Goal: Task Accomplishment & Management: Use online tool/utility

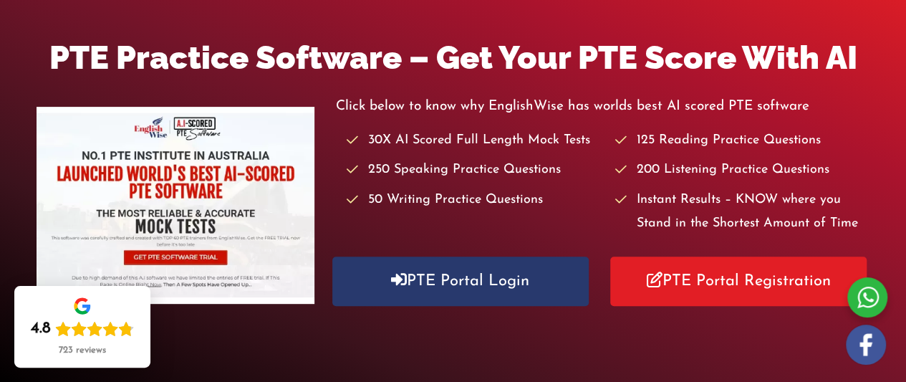
scroll to position [215, 0]
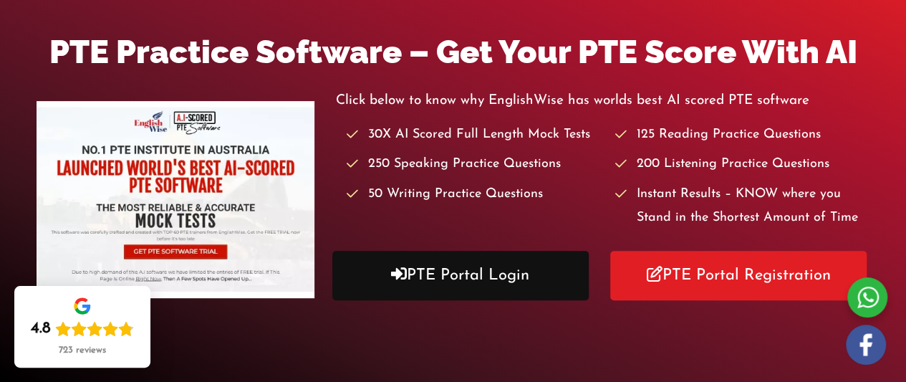
click at [482, 263] on link "PTE Portal Login" at bounding box center [460, 275] width 256 height 49
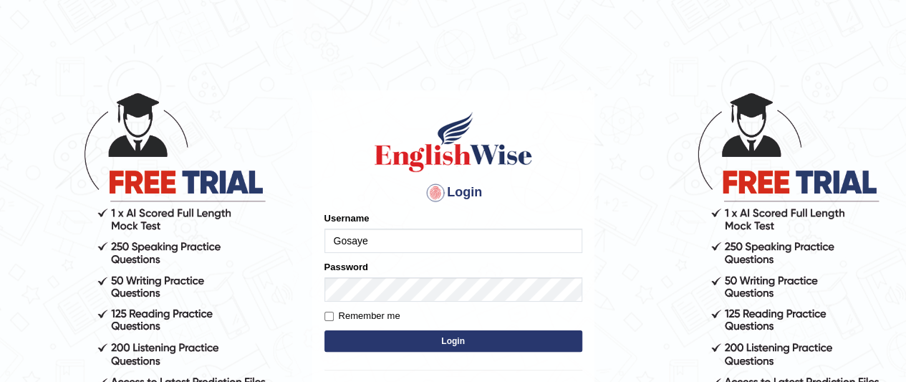
type input "Gosaye"
click at [437, 349] on button "Login" at bounding box center [453, 340] width 258 height 21
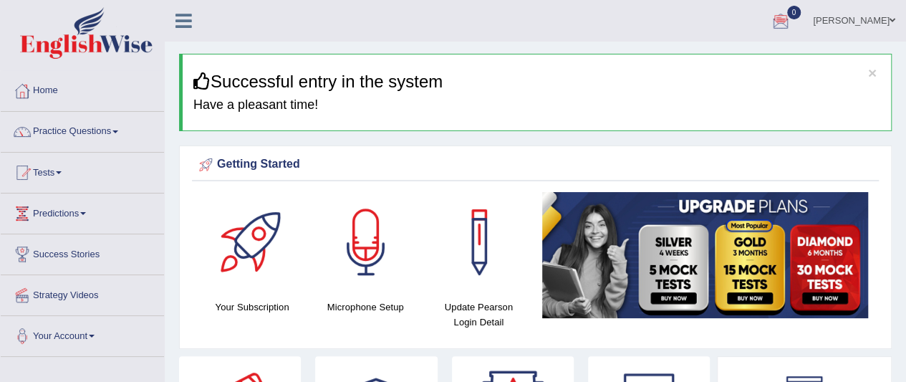
click at [891, 25] on span at bounding box center [892, 20] width 6 height 9
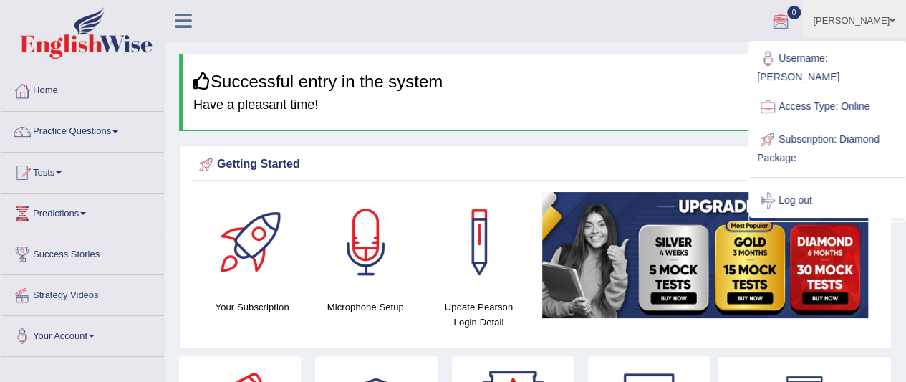
click at [891, 24] on span at bounding box center [892, 20] width 6 height 9
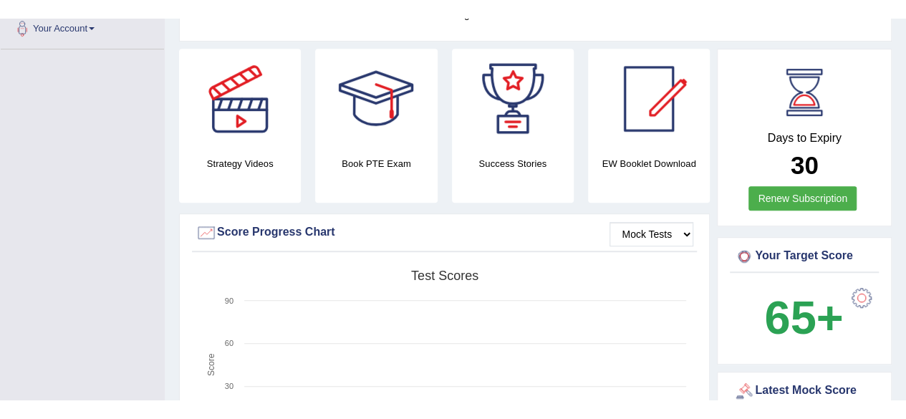
scroll to position [215, 0]
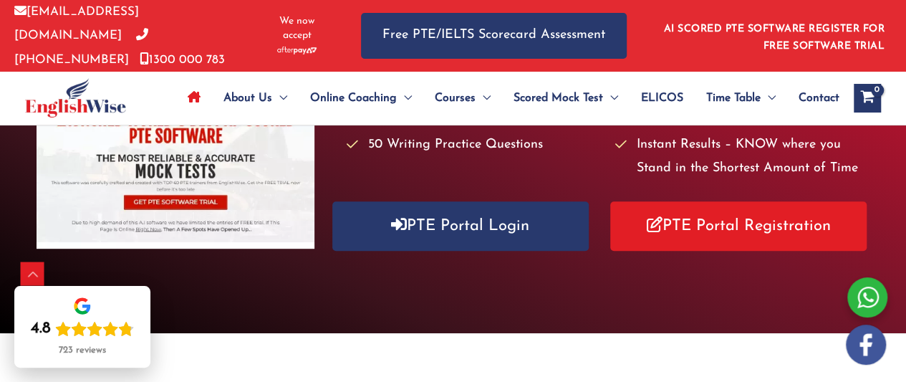
scroll to position [286, 0]
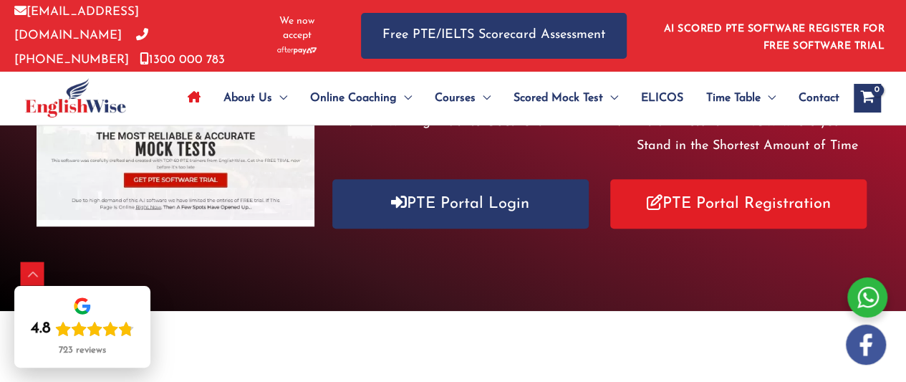
click at [865, 301] on div at bounding box center [867, 297] width 40 height 40
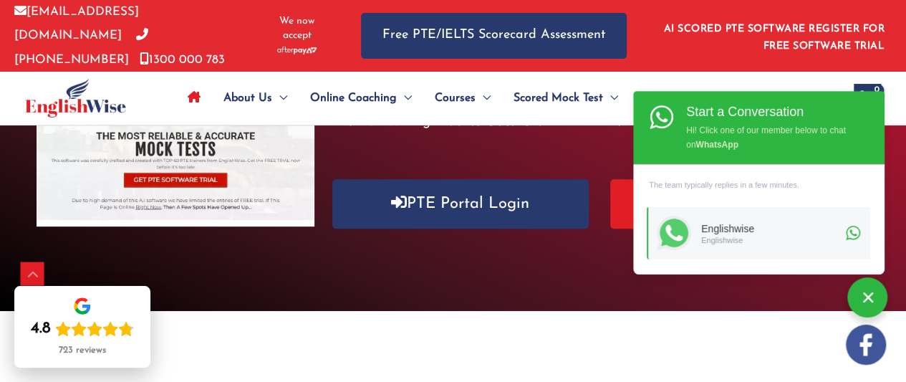
click at [870, 294] on div at bounding box center [867, 297] width 40 height 40
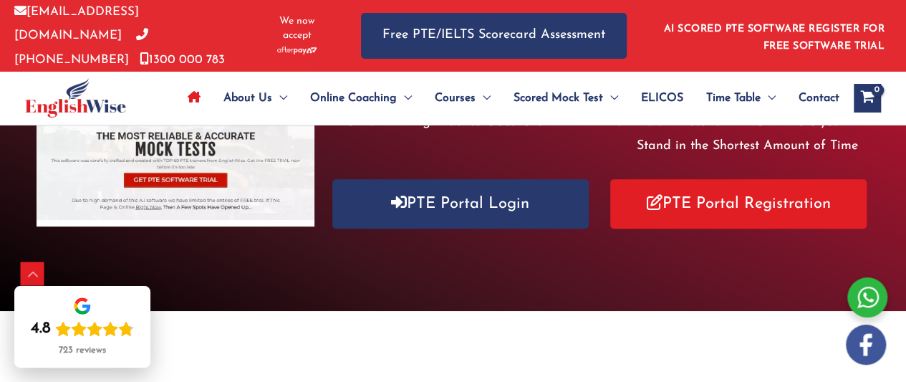
click at [870, 293] on div at bounding box center [867, 297] width 40 height 40
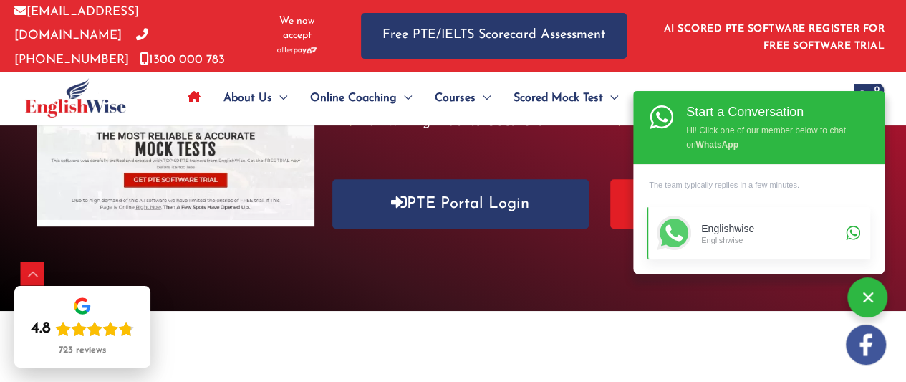
click at [708, 226] on div "Englishwise" at bounding box center [771, 229] width 140 height 12
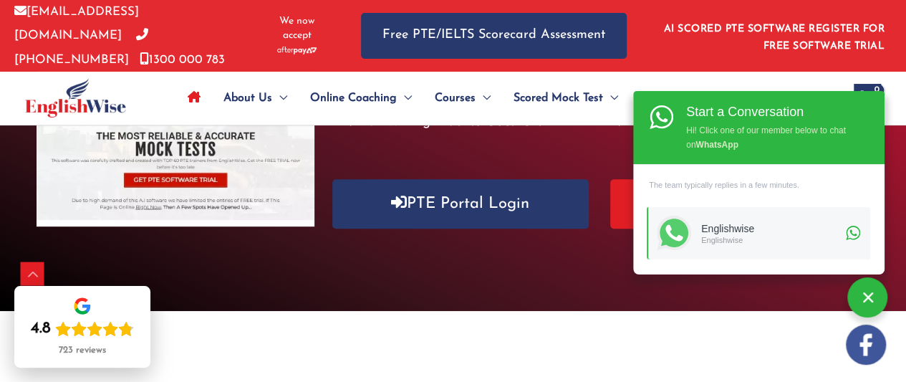
click at [654, 118] on div "Start a Conversation Hi! Click one of our member below to chat on WhatsApp" at bounding box center [758, 127] width 251 height 73
click at [809, 150] on div "Hi! Click one of our member below to chat on WhatsApp" at bounding box center [770, 135] width 168 height 31
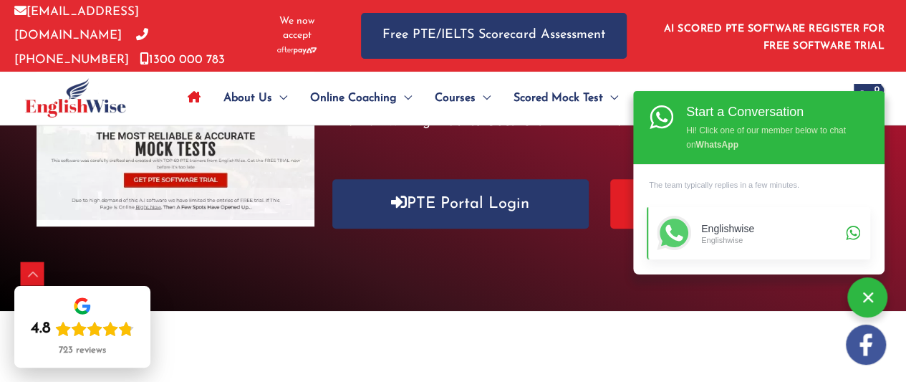
click at [847, 226] on link "Englishwise Englishwise" at bounding box center [757, 233] width 223 height 52
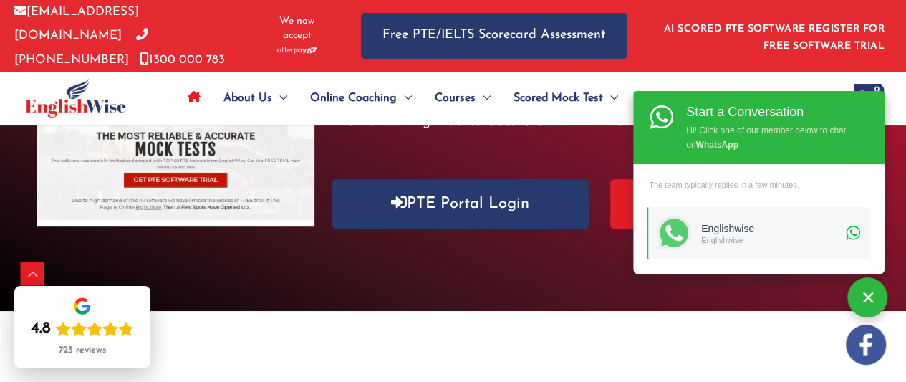
click at [711, 133] on div "Hi! Click one of our member below to chat on WhatsApp" at bounding box center [770, 135] width 168 height 31
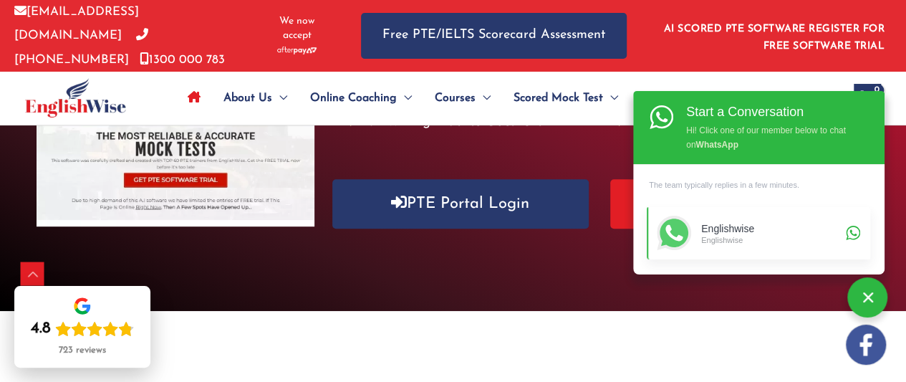
click at [703, 232] on div "Englishwise" at bounding box center [771, 229] width 140 height 12
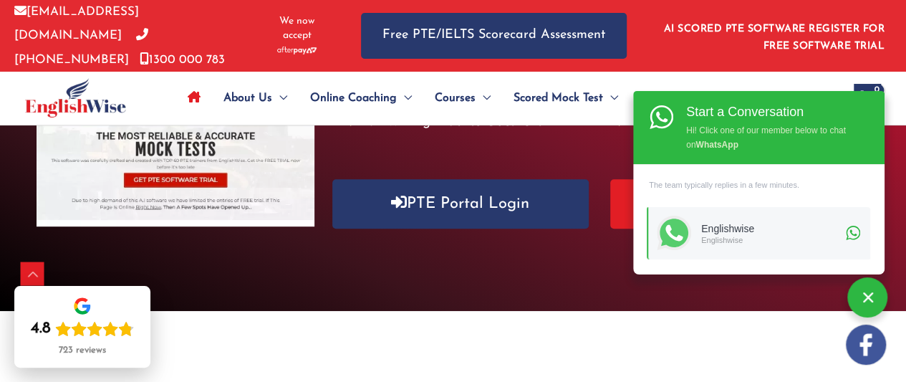
click at [709, 141] on strong "WhatsApp" at bounding box center [716, 145] width 42 height 10
click at [656, 117] on div "Start a Conversation Hi! Click one of our member below to chat on WhatsApp" at bounding box center [758, 127] width 251 height 73
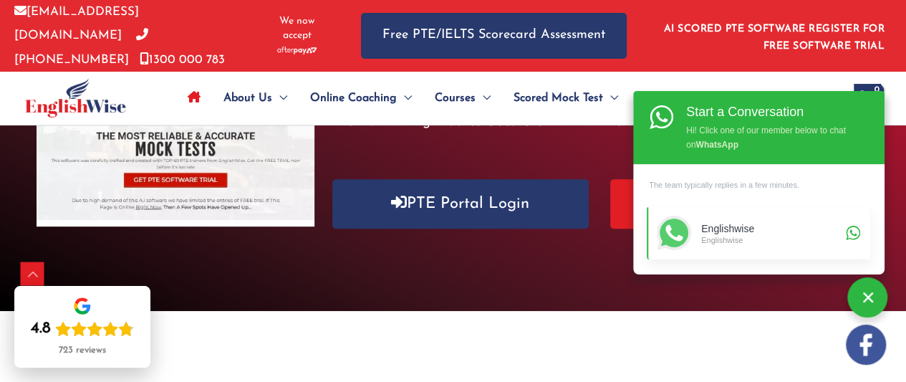
click at [853, 233] on link "Englishwise Englishwise" at bounding box center [757, 233] width 223 height 52
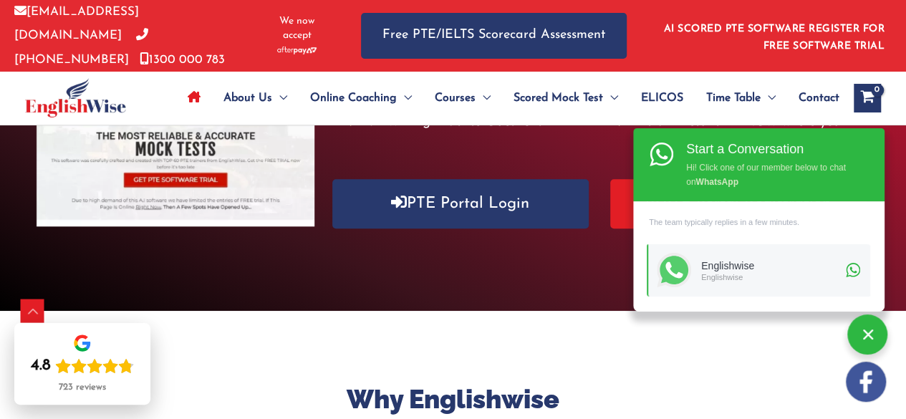
click at [656, 156] on div "Start a Conversation Hi! Click one of our member below to chat on WhatsApp" at bounding box center [758, 164] width 251 height 73
click at [661, 161] on div "Start a Conversation Hi! Click one of our member below to chat on WhatsApp" at bounding box center [758, 164] width 251 height 73
click at [714, 154] on div "Start a Conversation" at bounding box center [770, 148] width 168 height 19
click at [720, 157] on div "Start a Conversation" at bounding box center [770, 148] width 168 height 19
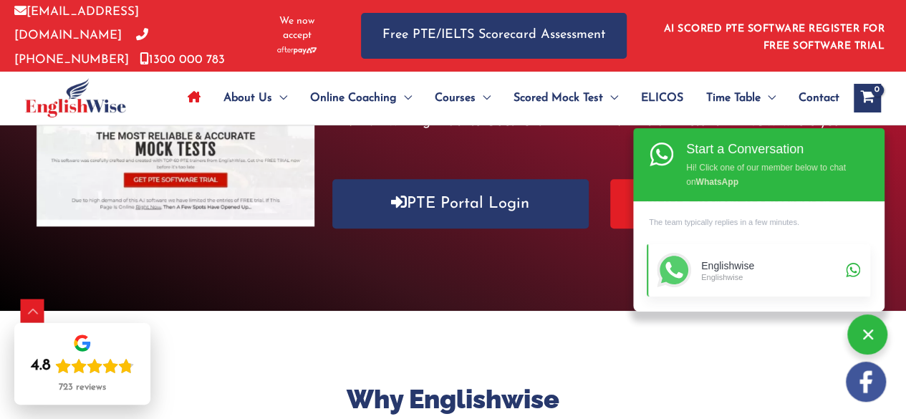
click at [711, 270] on div "Englishwise" at bounding box center [771, 266] width 140 height 12
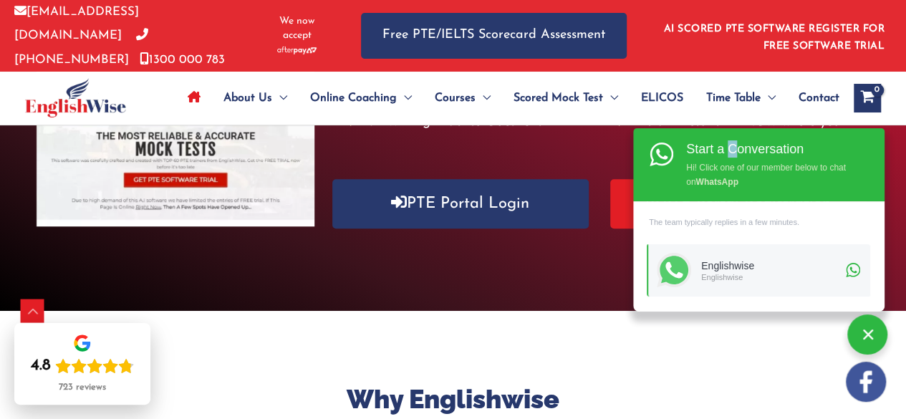
click at [732, 151] on div "Start a Conversation" at bounding box center [770, 148] width 168 height 19
click at [720, 161] on div "Hi! Click one of our member below to chat on WhatsApp" at bounding box center [770, 172] width 168 height 31
click at [730, 177] on div "Hi! Click one of our member below to chat on WhatsApp" at bounding box center [770, 172] width 168 height 31
click at [714, 185] on strong "WhatsApp" at bounding box center [716, 182] width 42 height 10
click at [706, 147] on div "Start a Conversation" at bounding box center [770, 148] width 168 height 19
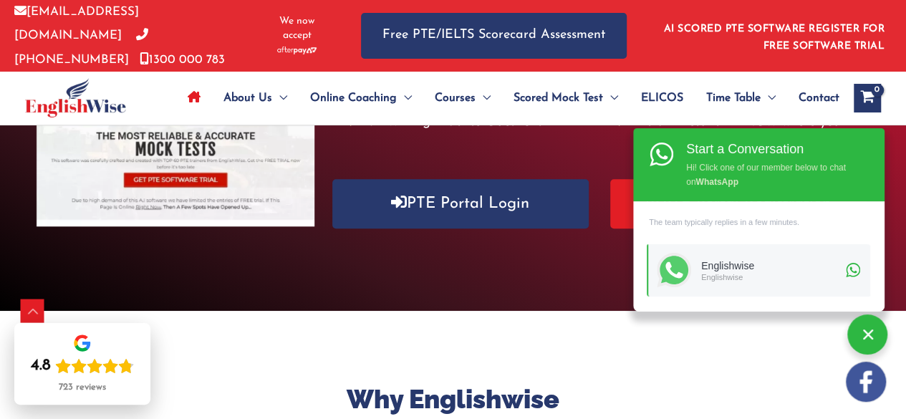
click at [664, 155] on div "Start a Conversation Hi! Click one of our member below to chat on WhatsApp" at bounding box center [758, 164] width 251 height 73
click at [737, 187] on strong "WhatsApp" at bounding box center [716, 182] width 42 height 10
click at [703, 159] on div "Hi! Click one of our member below to chat on WhatsApp" at bounding box center [770, 172] width 168 height 31
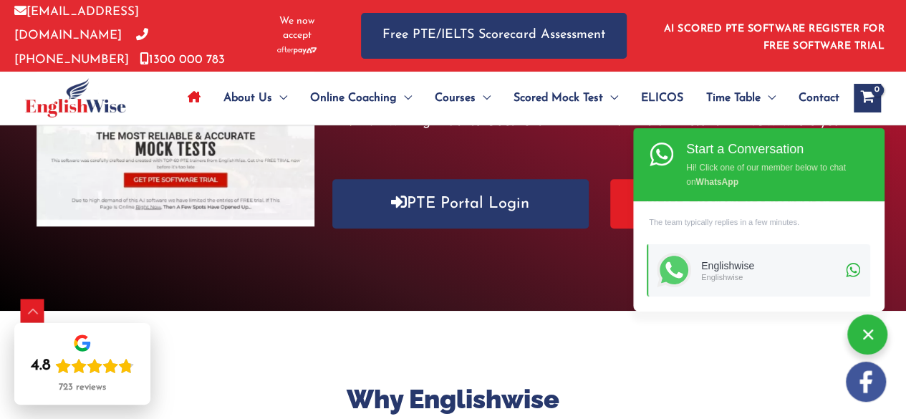
click at [733, 188] on div "Hi! Click one of our member below to chat on WhatsApp" at bounding box center [770, 172] width 168 height 31
click at [727, 163] on div "Hi! Click one of our member below to chat on WhatsApp" at bounding box center [770, 172] width 168 height 31
click at [730, 160] on div "Hi! Click one of our member below to chat on WhatsApp" at bounding box center [770, 172] width 168 height 31
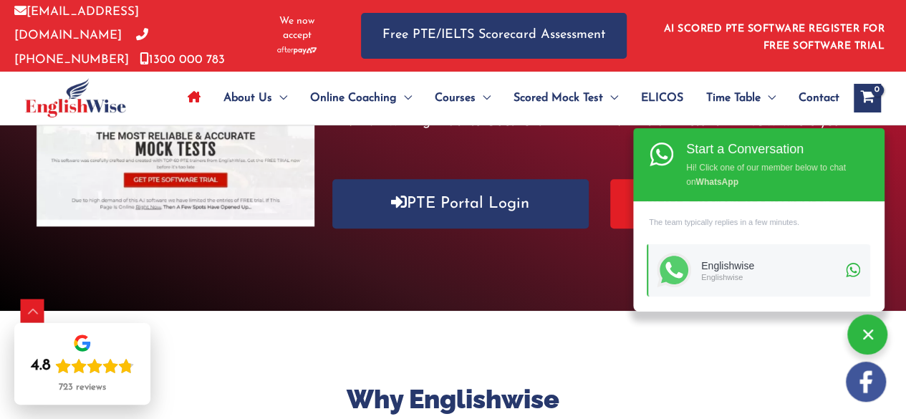
click at [664, 157] on div "Start a Conversation Hi! Click one of our member below to chat on WhatsApp" at bounding box center [758, 164] width 251 height 73
click at [865, 336] on div at bounding box center [867, 334] width 40 height 40
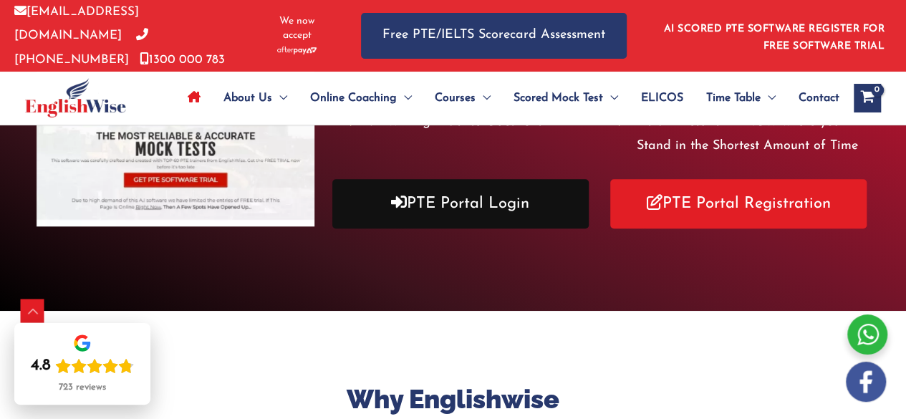
click at [485, 197] on link "PTE Portal Login" at bounding box center [460, 203] width 256 height 49
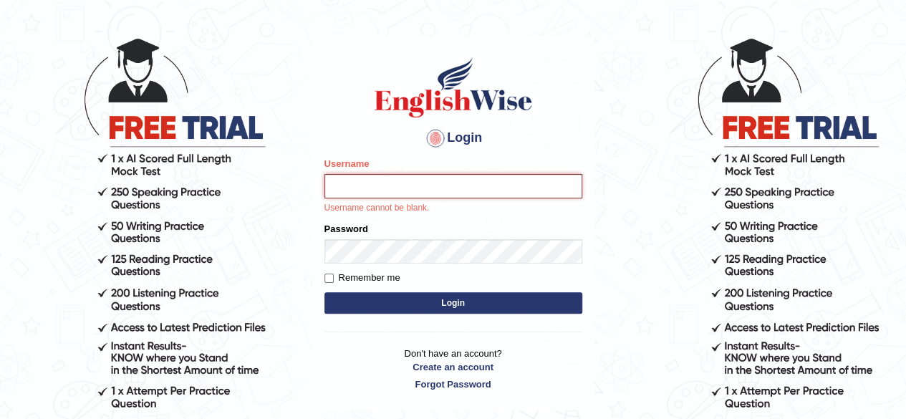
scroll to position [125, 0]
